Goal: Task Accomplishment & Management: Manage account settings

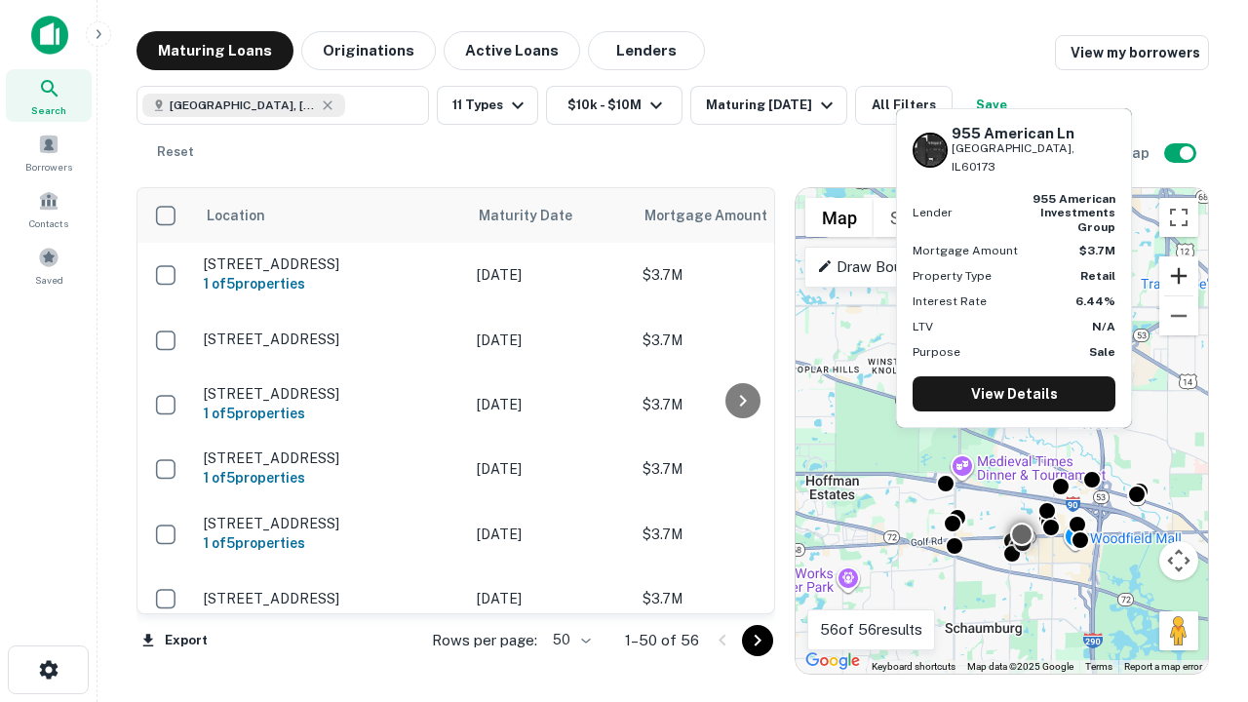
click at [1179, 276] on button "Zoom in" at bounding box center [1178, 275] width 39 height 39
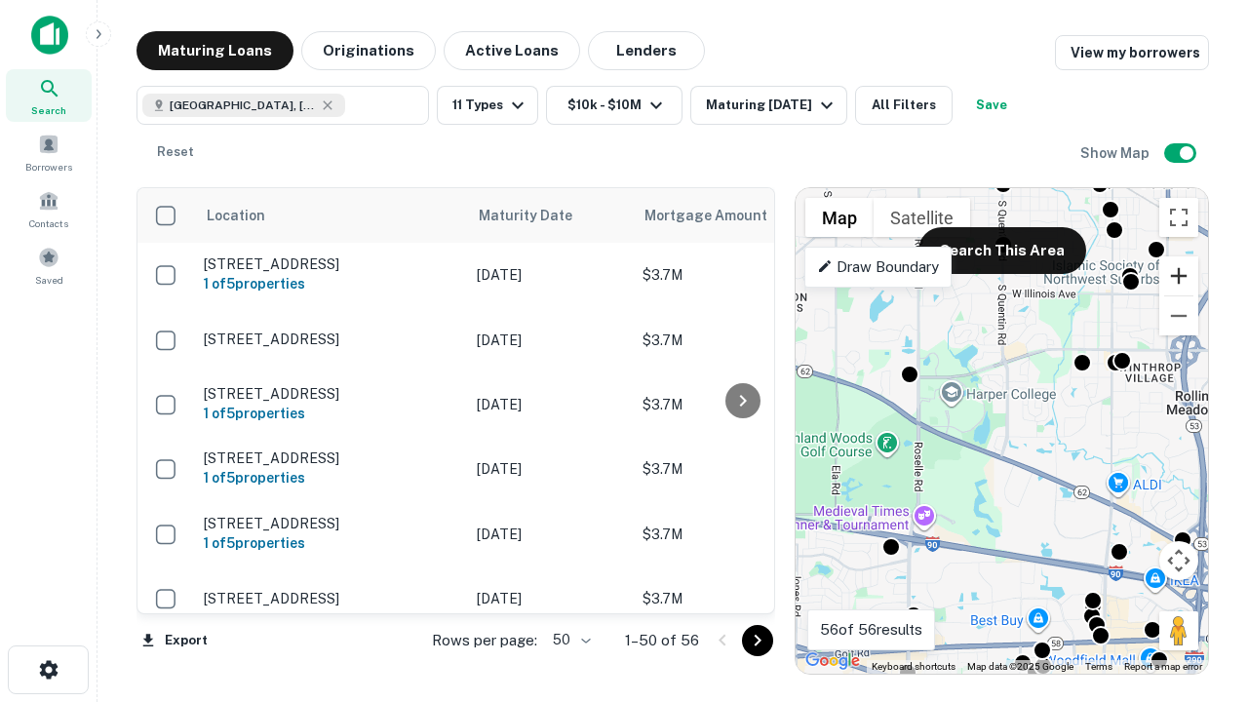
click at [1179, 276] on button "Zoom in" at bounding box center [1178, 275] width 39 height 39
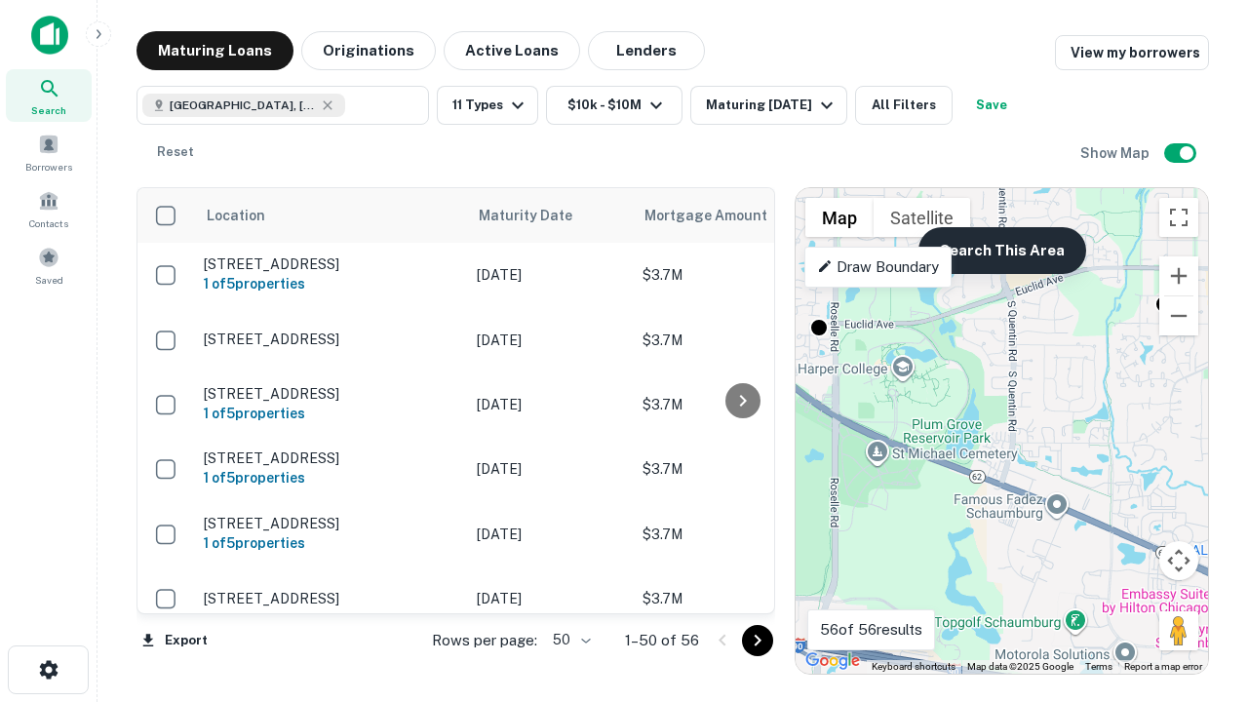
click at [1001, 251] on button "Search This Area" at bounding box center [1003, 250] width 168 height 47
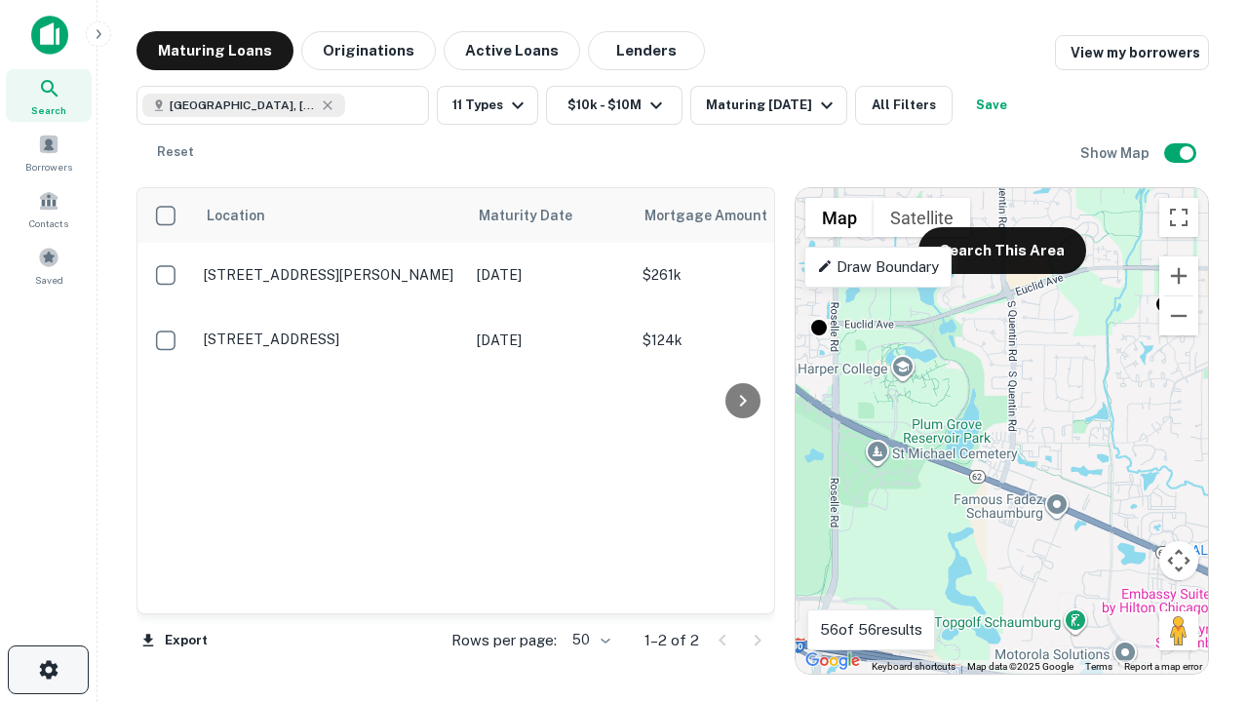
click at [48, 670] on icon "button" at bounding box center [48, 669] width 23 height 23
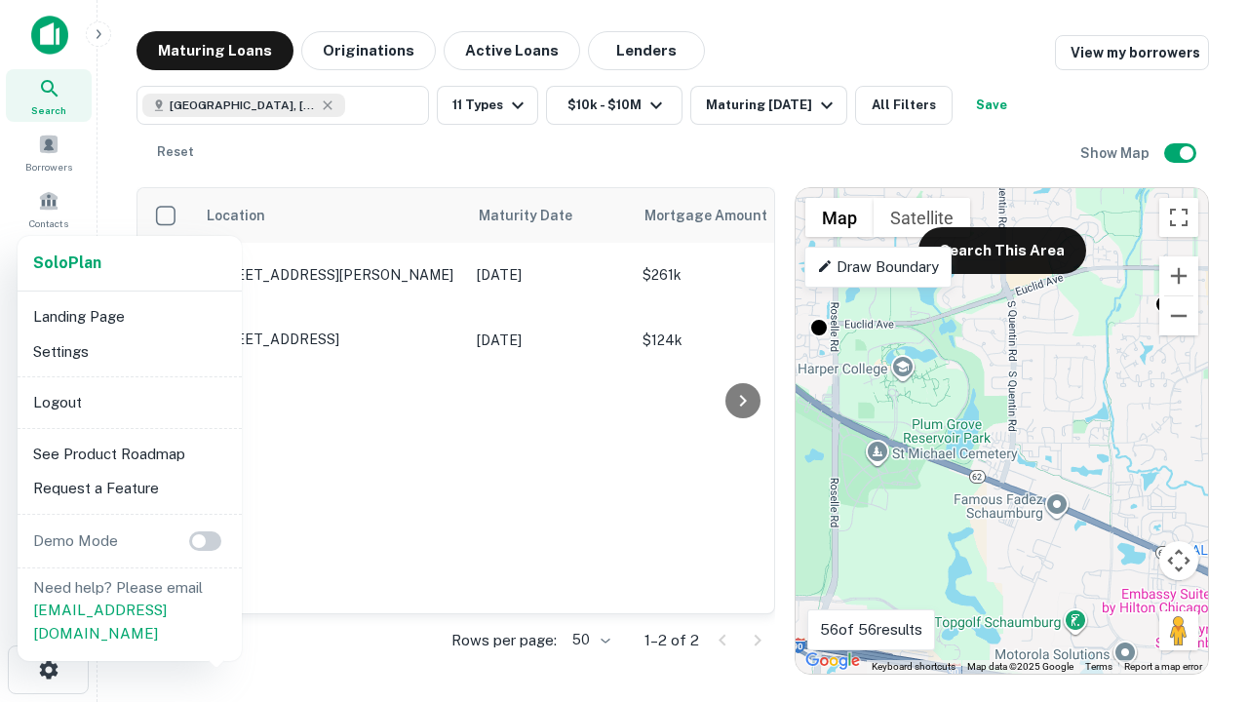
click at [129, 402] on li "Logout" at bounding box center [129, 402] width 209 height 35
